Goal: Communication & Community: Answer question/provide support

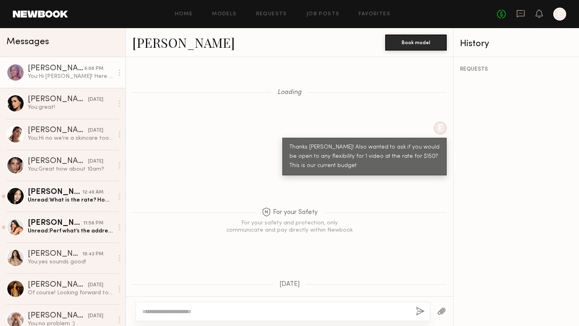
scroll to position [821, 0]
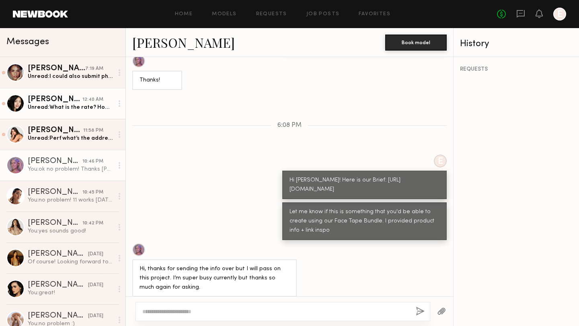
scroll to position [1212, 0]
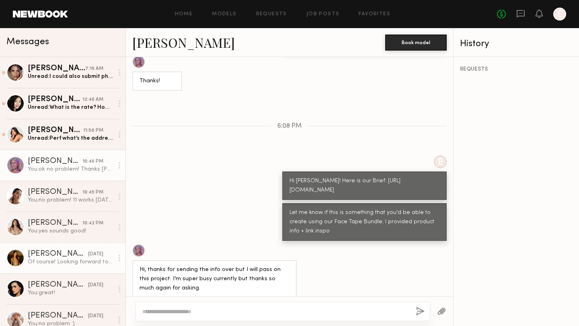
click at [48, 257] on div "[PERSON_NAME]" at bounding box center [58, 254] width 60 height 8
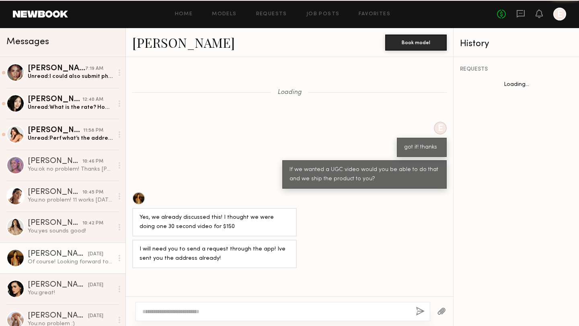
scroll to position [392, 0]
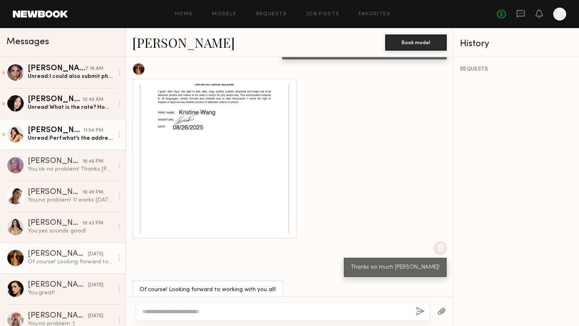
click at [45, 137] on div "Unread: Perf what’s the address?" at bounding box center [71, 139] width 86 height 8
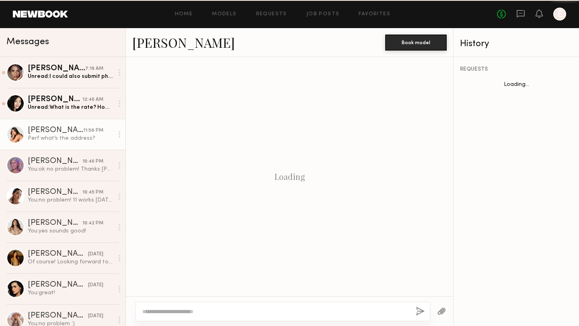
scroll to position [852, 0]
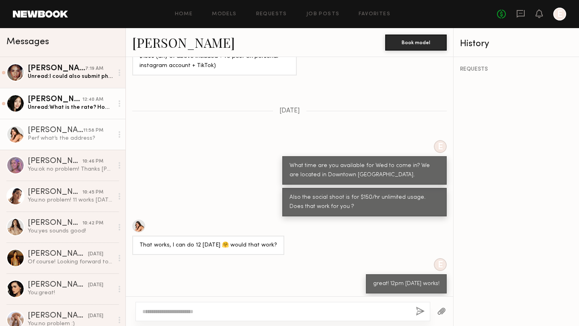
click at [65, 104] on div "Unread: What is the rate? How long and do you know when next week?" at bounding box center [71, 108] width 86 height 8
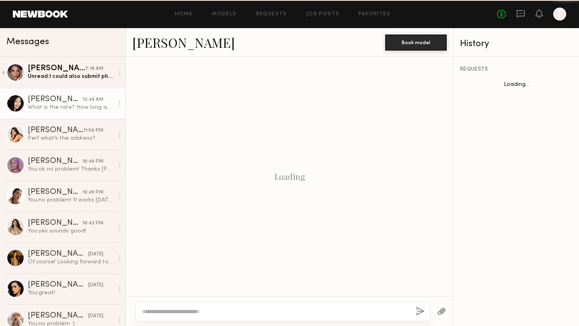
scroll to position [507, 0]
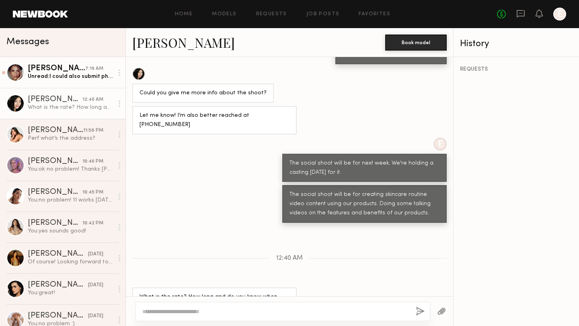
click at [52, 74] on div "Unread: I could also submit photos/a video too!" at bounding box center [71, 77] width 86 height 8
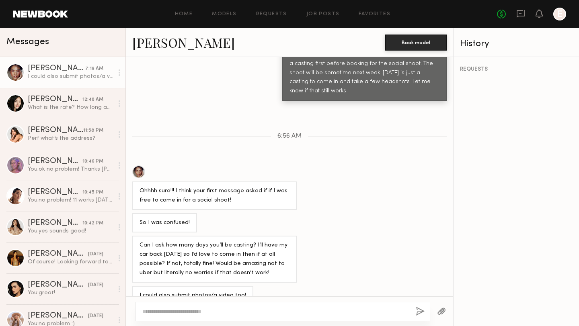
scroll to position [296, 0]
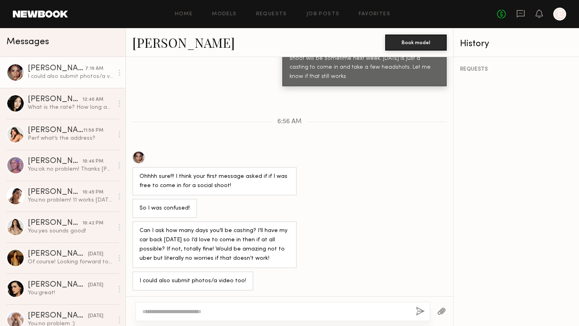
click at [188, 308] on textarea at bounding box center [275, 312] width 267 height 8
click at [192, 312] on textarea "**********" at bounding box center [275, 312] width 267 height 8
click at [299, 310] on textarea "**********" at bounding box center [275, 312] width 267 height 8
drag, startPoint x: 296, startPoint y: 311, endPoint x: 246, endPoint y: 311, distance: 50.6
click at [246, 311] on textarea "**********" at bounding box center [275, 312] width 267 height 8
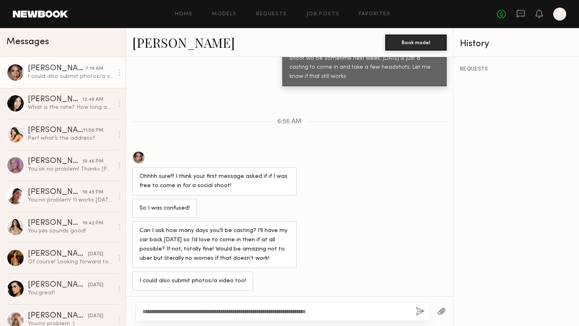
drag, startPoint x: 367, startPoint y: 316, endPoint x: 319, endPoint y: 312, distance: 47.6
click at [319, 312] on div "**********" at bounding box center [282, 311] width 295 height 19
click at [320, 312] on textarea "**********" at bounding box center [275, 312] width 267 height 8
drag, startPoint x: 368, startPoint y: 311, endPoint x: 313, endPoint y: 311, distance: 55.1
click at [313, 311] on textarea "**********" at bounding box center [275, 312] width 267 height 8
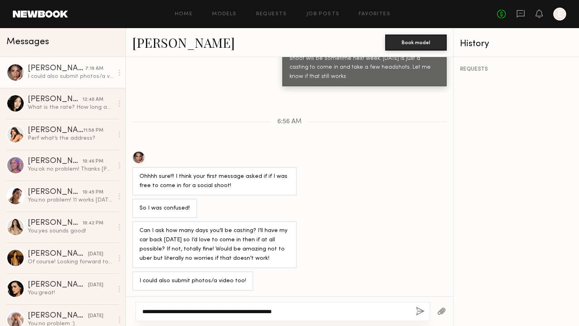
type textarea "**********"
click at [424, 312] on button "button" at bounding box center [420, 312] width 9 height 10
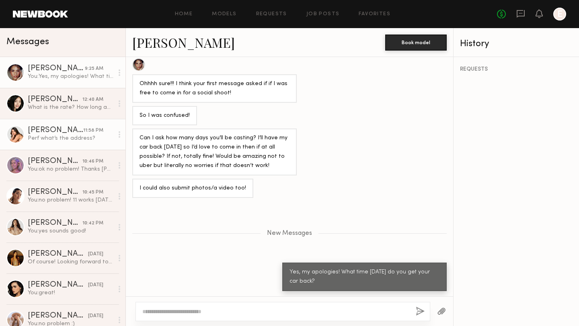
click at [58, 131] on div "[PERSON_NAME]" at bounding box center [55, 131] width 55 height 8
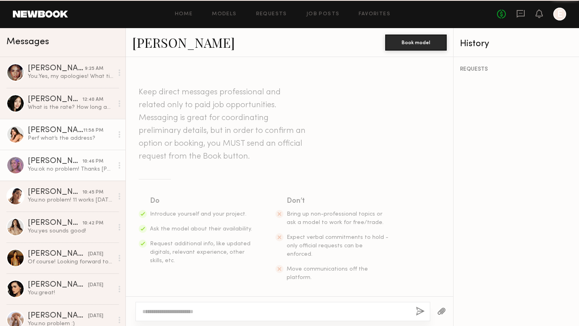
scroll to position [852, 0]
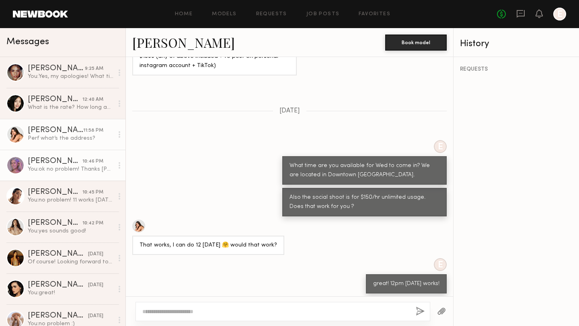
click at [45, 168] on div "You: ok no problem! Thanks [PERSON_NAME]" at bounding box center [71, 170] width 86 height 8
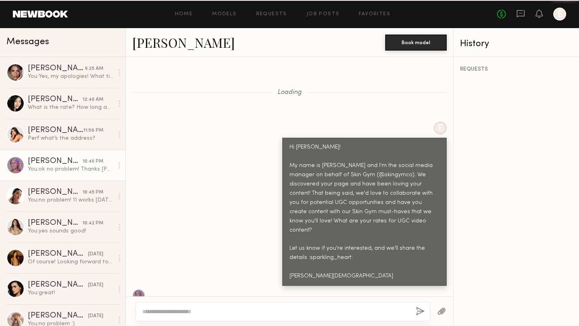
scroll to position [1212, 0]
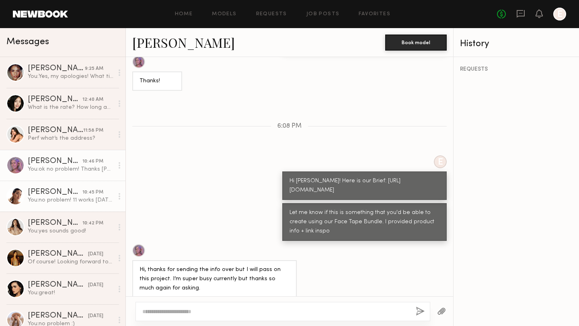
click at [49, 195] on div "[PERSON_NAME]" at bounding box center [55, 192] width 55 height 8
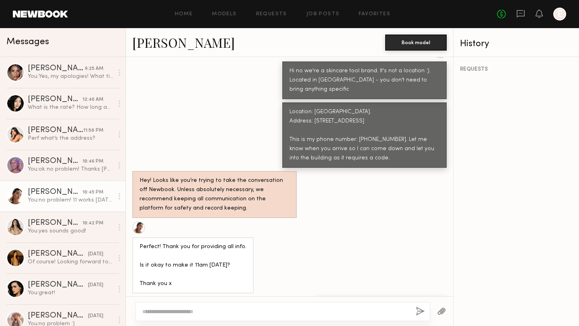
scroll to position [626, 0]
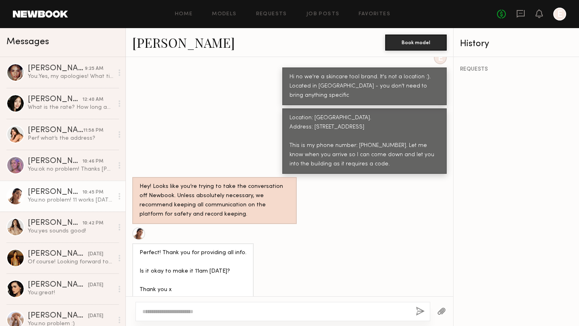
drag, startPoint x: 369, startPoint y: 139, endPoint x: 290, endPoint y: 92, distance: 92.3
click at [290, 114] on div "Location: [GEOGRAPHIC_DATA]. Address: [STREET_ADDRESS] This is my phone number:…" at bounding box center [364, 141] width 150 height 55
copy div "Location: [GEOGRAPHIC_DATA]. Address: [STREET_ADDRESS] This is my phone number:…"
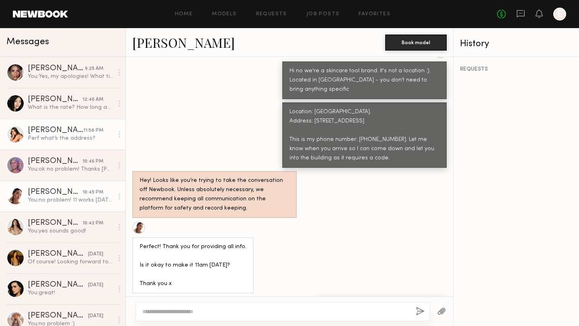
click at [59, 133] on div "[PERSON_NAME]" at bounding box center [55, 131] width 55 height 8
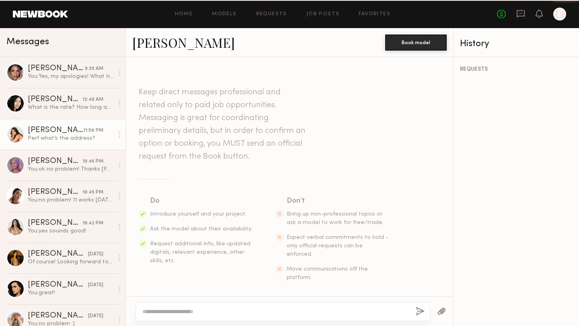
scroll to position [852, 0]
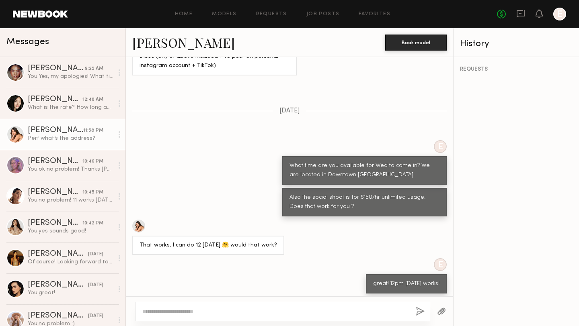
click at [191, 309] on textarea at bounding box center [275, 312] width 267 height 8
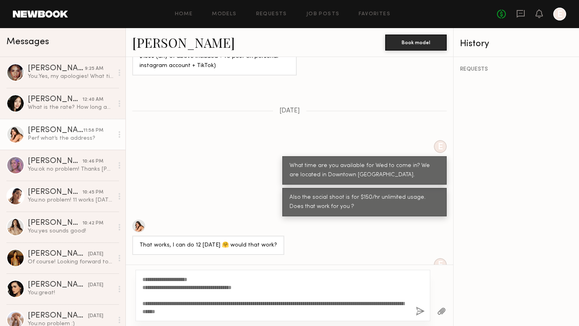
type textarea "**********"
click at [420, 309] on button "button" at bounding box center [420, 312] width 9 height 10
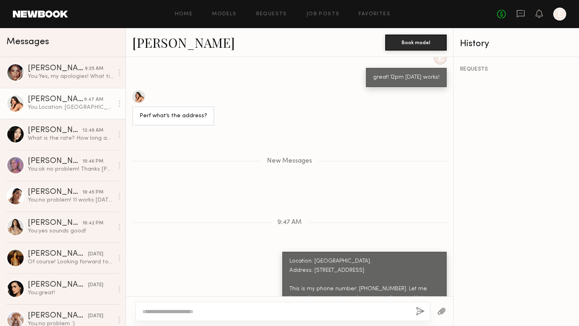
scroll to position [1109, 0]
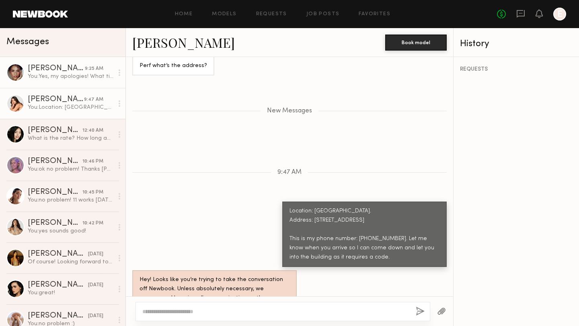
click at [55, 70] on div "[PERSON_NAME]" at bounding box center [56, 69] width 57 height 8
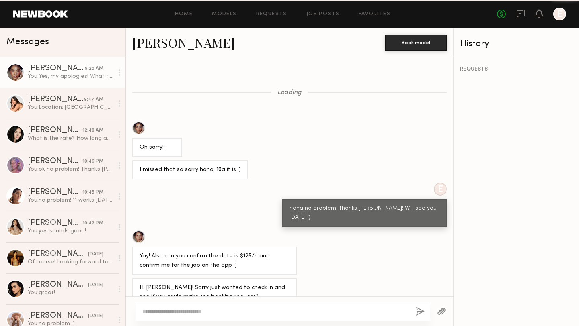
scroll to position [328, 0]
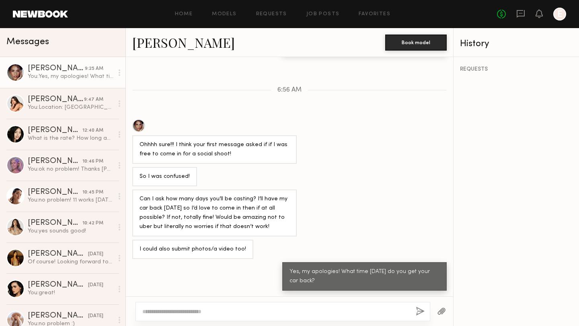
click at [172, 309] on textarea at bounding box center [275, 312] width 267 height 8
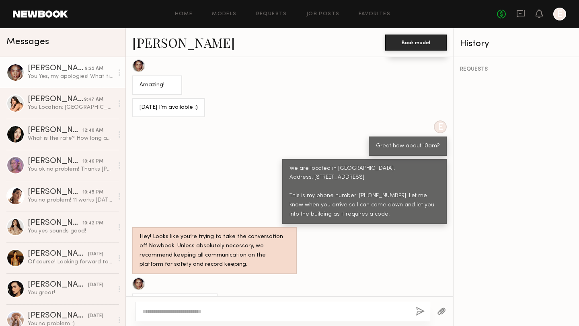
scroll to position [904, 0]
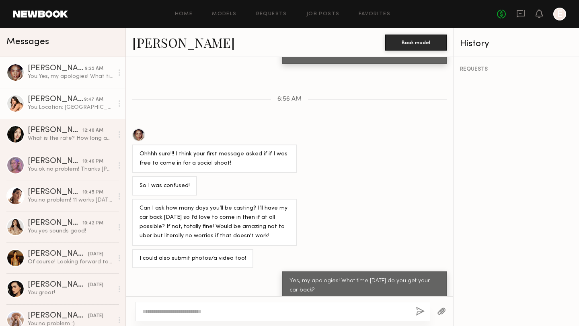
click at [73, 107] on div "You: Location: [GEOGRAPHIC_DATA]. Address: [STREET_ADDRESS] This is my phone nu…" at bounding box center [71, 108] width 86 height 8
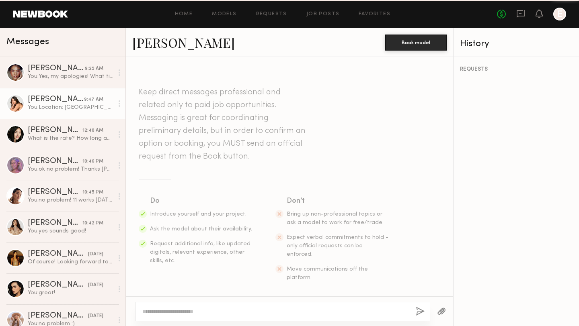
scroll to position [1048, 0]
